Goal: Task Accomplishment & Management: Manage account settings

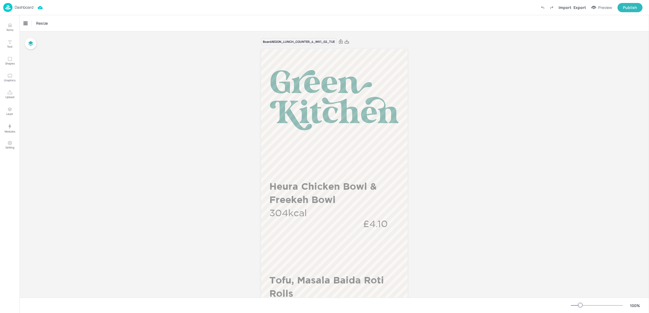
scroll to position [178, 0]
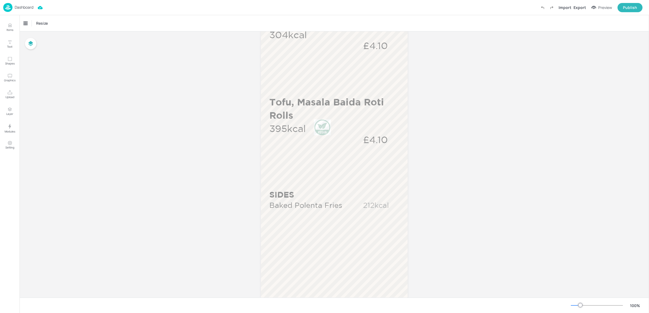
click at [30, 10] on div "Dashboard" at bounding box center [18, 7] width 30 height 9
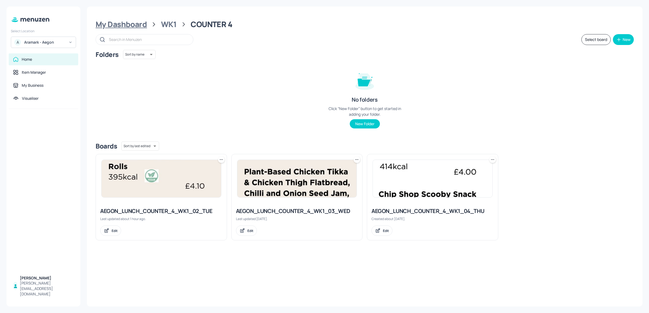
click at [113, 23] on div "My Dashboard" at bounding box center [121, 25] width 51 height 10
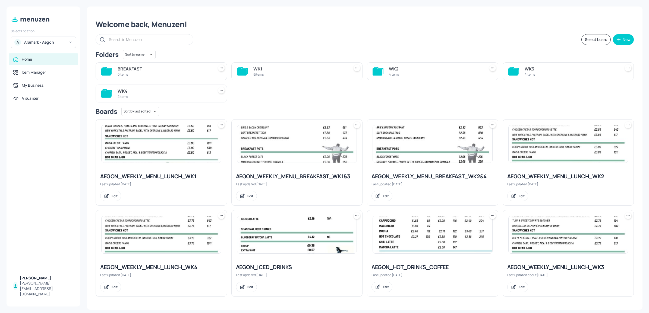
click at [293, 160] on img at bounding box center [296, 143] width 119 height 37
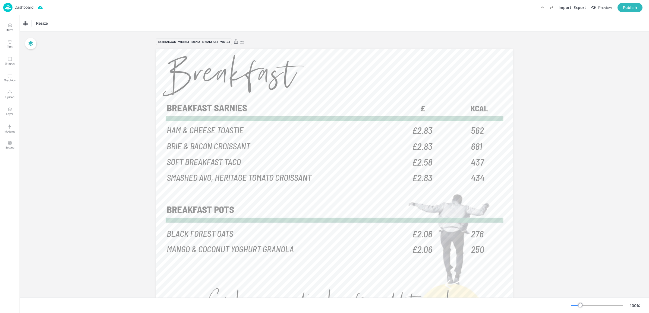
click at [20, 6] on p "Dashboard" at bounding box center [24, 7] width 19 height 4
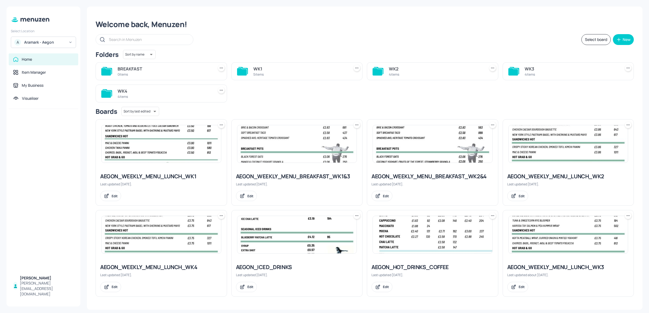
click at [205, 162] on img at bounding box center [161, 143] width 119 height 37
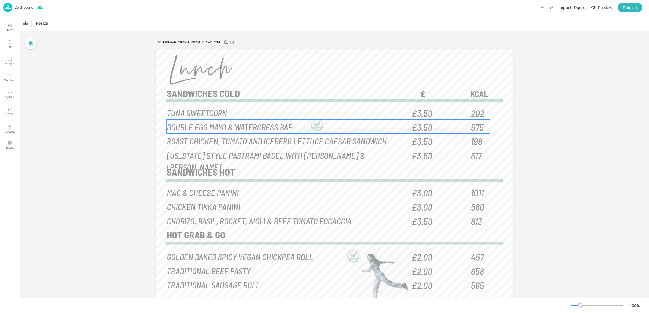
click at [315, 126] on div at bounding box center [316, 125] width 13 height 12
click at [325, 111] on icon "Edit Item" at bounding box center [324, 110] width 5 height 4
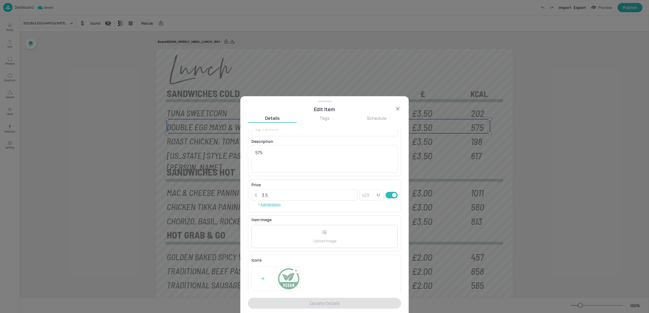
scroll to position [39, 0]
click at [296, 269] on rect at bounding box center [296, 270] width 4 height 4
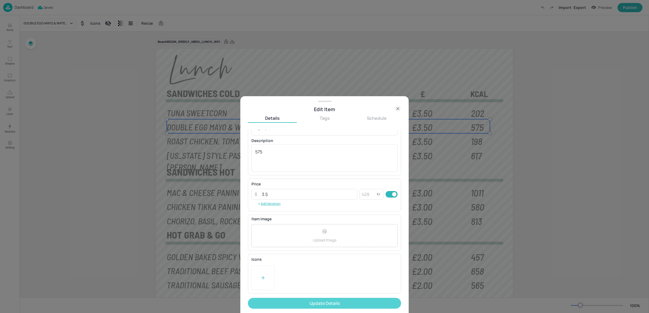
click at [315, 301] on button "Update Details" at bounding box center [324, 303] width 153 height 11
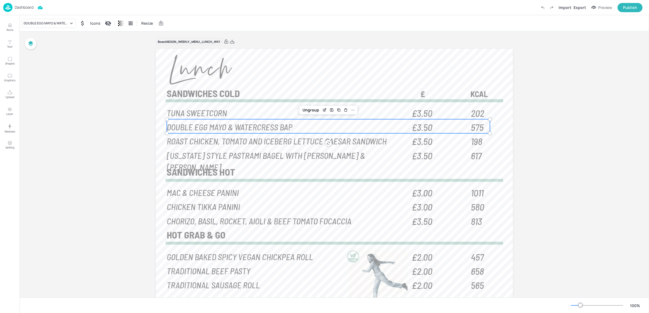
click at [26, 9] on p "Dashboard" at bounding box center [24, 7] width 19 height 4
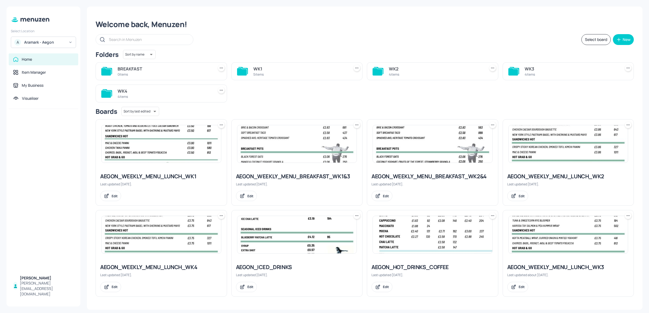
click at [286, 141] on img at bounding box center [296, 143] width 119 height 37
